Goal: Check status: Check status

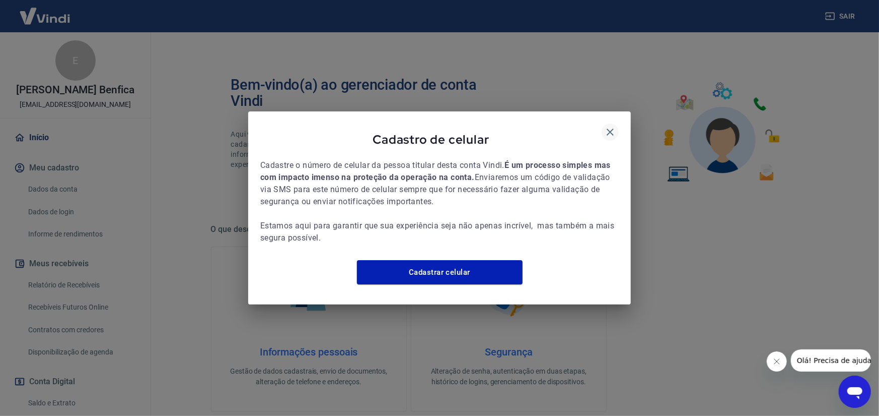
click at [614, 126] on icon "button" at bounding box center [610, 132] width 12 height 12
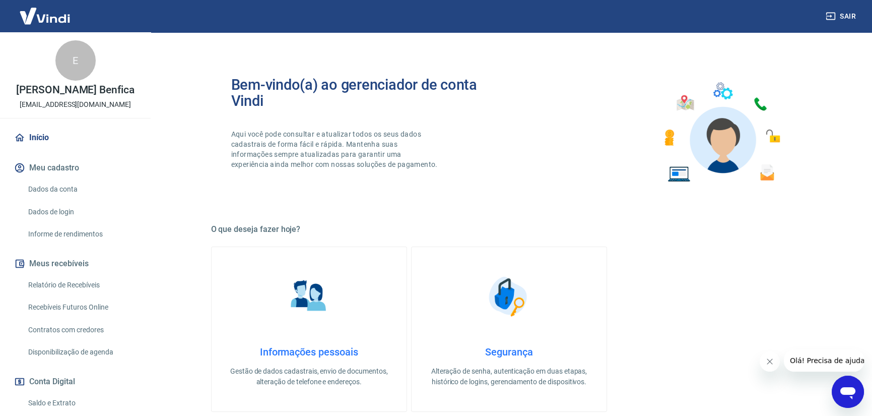
click at [763, 366] on button "Fechar mensagem da empresa" at bounding box center [769, 361] width 20 height 20
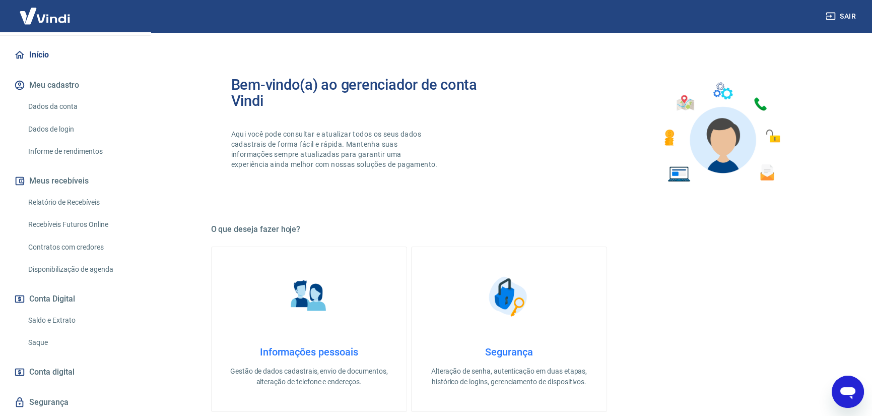
scroll to position [101, 0]
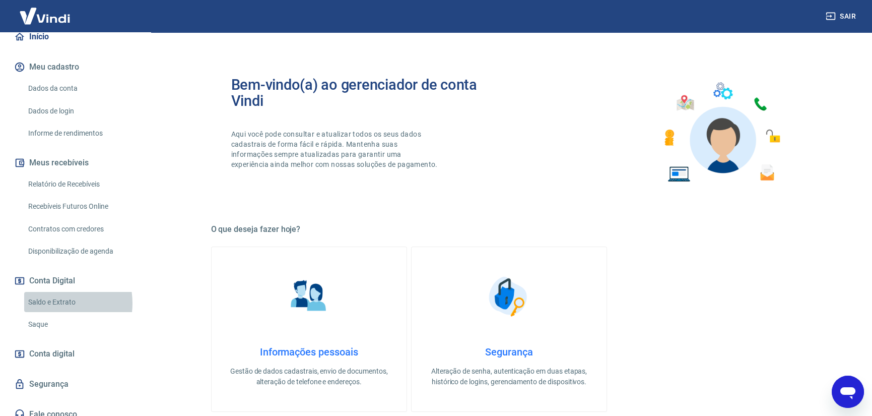
click at [49, 303] on link "Saldo e Extrato" at bounding box center [81, 302] width 114 height 21
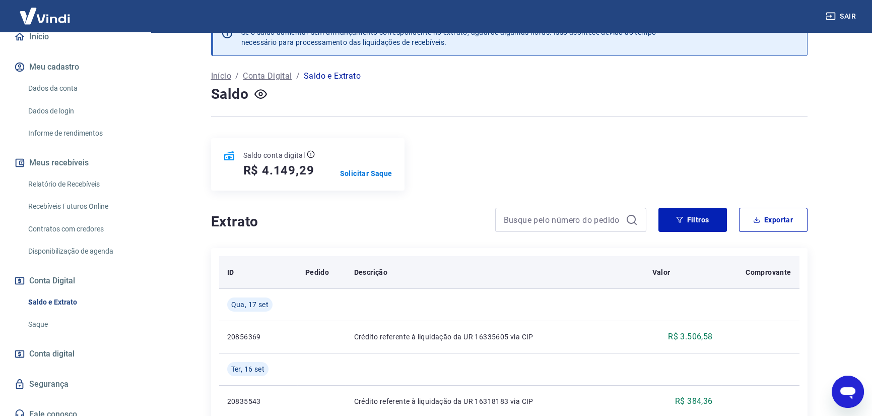
scroll to position [101, 0]
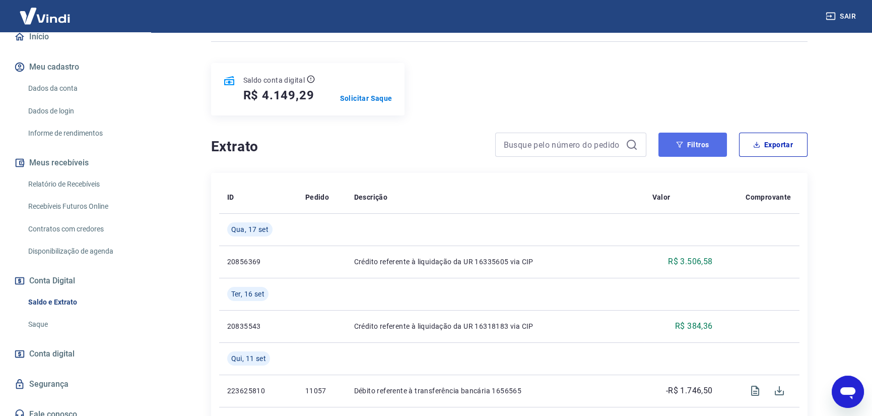
click at [695, 151] on button "Filtros" at bounding box center [692, 144] width 69 height 24
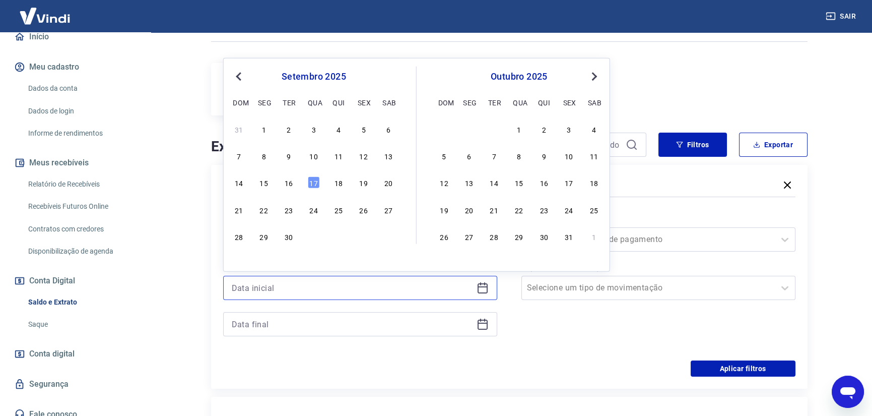
click at [300, 289] on input at bounding box center [352, 287] width 241 height 15
click at [236, 81] on button "Previous Month" at bounding box center [239, 77] width 12 height 12
click at [289, 131] on div "1" at bounding box center [289, 129] width 12 height 12
type input "[DATE]"
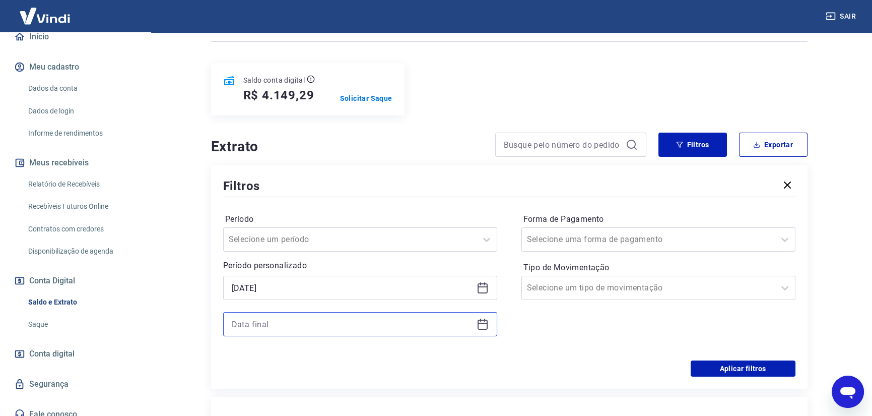
click at [331, 328] on input at bounding box center [352, 323] width 241 height 15
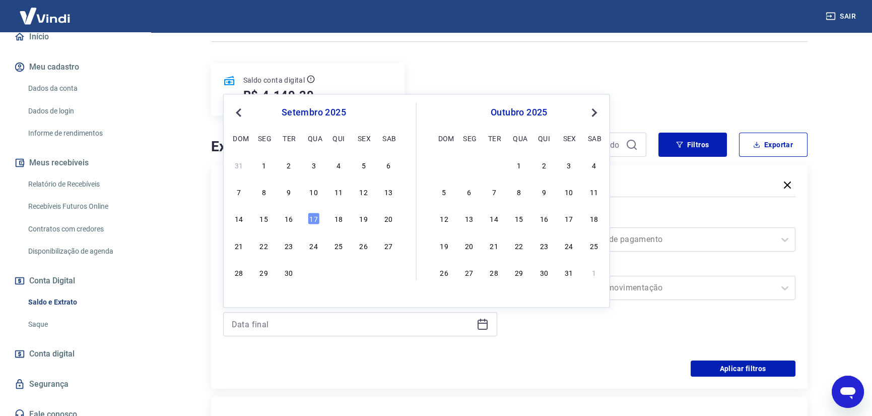
click at [240, 115] on span "Previous Month" at bounding box center [240, 112] width 0 height 12
click at [340, 271] on div "31" at bounding box center [338, 272] width 12 height 12
type input "[DATE]"
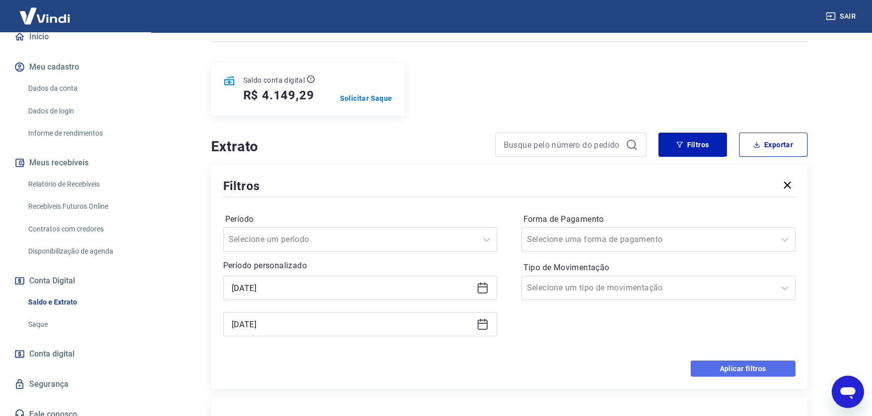
drag, startPoint x: 734, startPoint y: 361, endPoint x: 176, endPoint y: 242, distance: 570.6
click at [734, 362] on button "Aplicar filtros" at bounding box center [743, 368] width 105 height 16
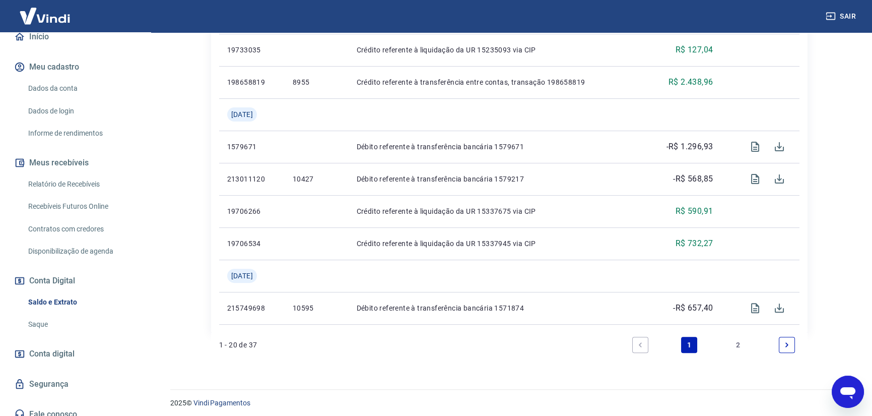
scroll to position [962, 0]
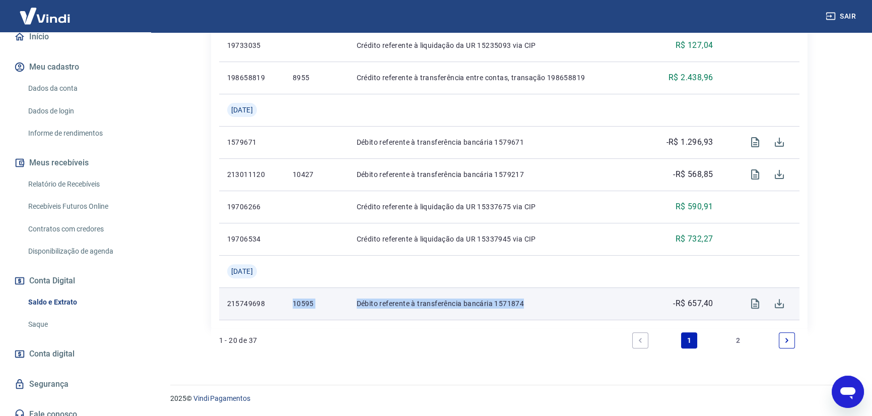
drag, startPoint x: 264, startPoint y: 304, endPoint x: 535, endPoint y: 305, distance: 271.0
click at [535, 305] on tr "215749698 10595 Débito referente à transferência bancária 1571874 -R$ 657,40" at bounding box center [509, 303] width 580 height 32
click at [535, 305] on p "Débito referente à transferência bancária 1571874" at bounding box center [497, 303] width 281 height 10
drag, startPoint x: 319, startPoint y: 312, endPoint x: 599, endPoint y: 308, distance: 279.6
click at [599, 308] on tr "215749698 10595 Débito referente à transferência bancária 1571874 -R$ 657,40" at bounding box center [509, 303] width 580 height 32
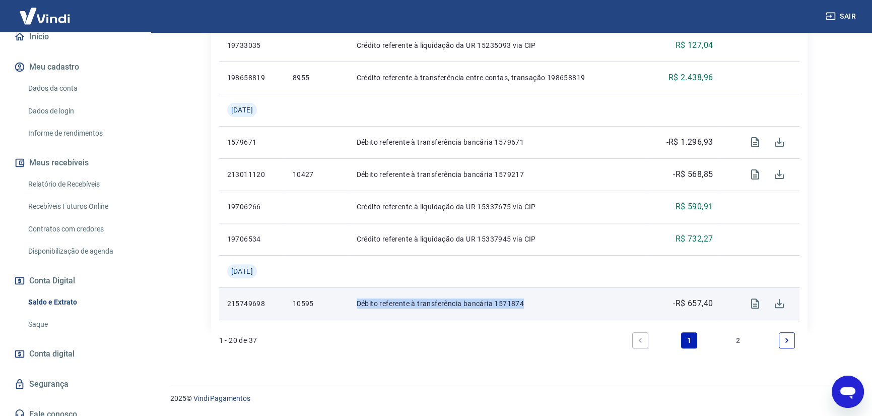
click at [599, 308] on p "Débito referente à transferência bancária 1571874" at bounding box center [497, 303] width 281 height 10
click at [750, 304] on icon "Visualizar" at bounding box center [755, 303] width 12 height 12
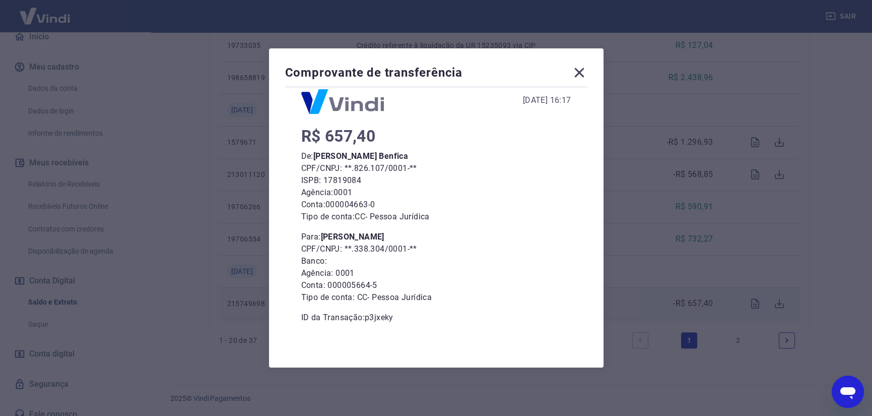
drag, startPoint x: 322, startPoint y: 236, endPoint x: 429, endPoint y: 231, distance: 106.9
click at [429, 231] on p "Para: [PERSON_NAME]" at bounding box center [436, 237] width 270 height 12
drag, startPoint x: 319, startPoint y: 244, endPoint x: 400, endPoint y: 256, distance: 81.5
click at [400, 256] on div "Para: [PERSON_NAME] CPF/CNPJ: **.338.304/0001-** Banco: Agência: 0001 Conta: 00…" at bounding box center [436, 267] width 270 height 73
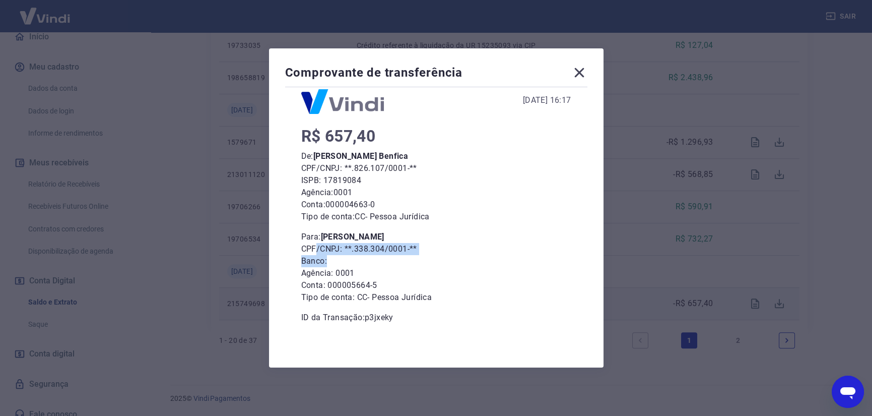
click at [400, 256] on p "Banco:" at bounding box center [436, 261] width 270 height 12
drag, startPoint x: 355, startPoint y: 231, endPoint x: 428, endPoint y: 272, distance: 84.2
click at [428, 272] on div "Para: [PERSON_NAME] CPF/CNPJ: **.338.304/0001-** Banco: Agência: 0001 Conta: 00…" at bounding box center [436, 267] width 270 height 73
click at [428, 272] on p "Agência: 0001" at bounding box center [436, 273] width 270 height 12
drag, startPoint x: 326, startPoint y: 234, endPoint x: 409, endPoint y: 251, distance: 85.0
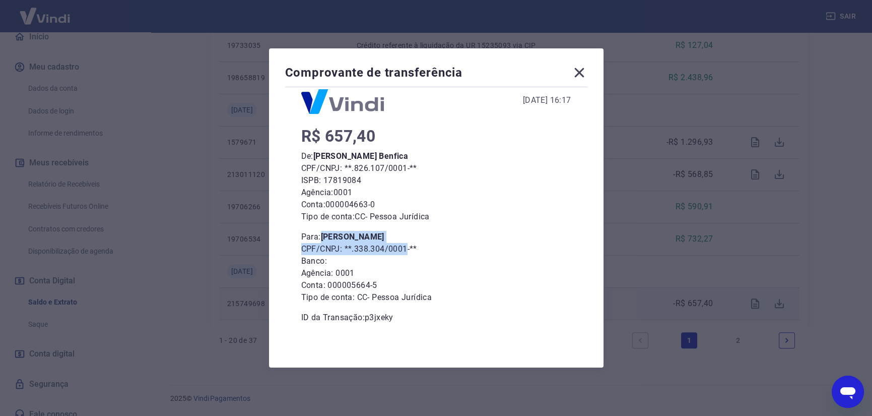
click at [409, 251] on div "Para: [PERSON_NAME] CPF/CNPJ: **.338.304/0001-** Banco: Agência: 0001 Conta: 00…" at bounding box center [436, 267] width 270 height 73
click at [409, 251] on p "CPF/CNPJ: **.338.304/0001-**" at bounding box center [436, 249] width 270 height 12
click at [584, 74] on icon at bounding box center [579, 73] width 10 height 10
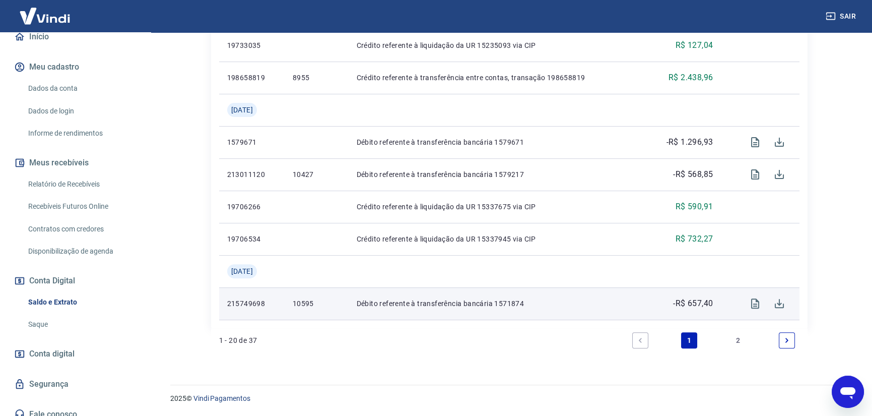
drag, startPoint x: 741, startPoint y: 342, endPoint x: 731, endPoint y: 337, distance: 11.3
click at [741, 342] on link "2" at bounding box center [738, 340] width 16 height 16
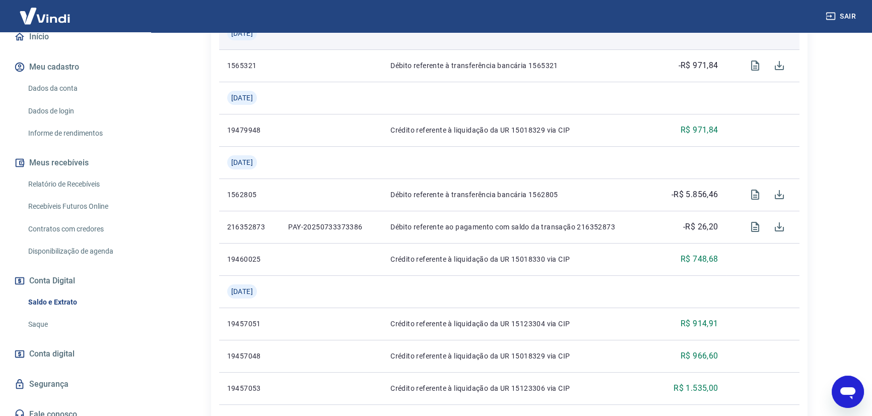
scroll to position [553, 0]
